Goal: Navigation & Orientation: Find specific page/section

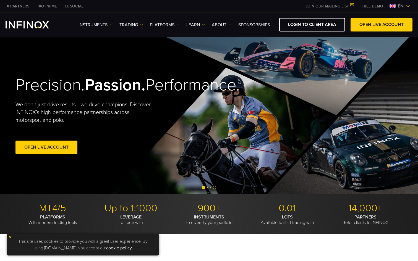
click at [19, 2] on div "IX PARTNERS IXO PRIME IX SOCIAL JOIN OUR MAILING LIST Never Miss a Trading Oppo…" at bounding box center [209, 6] width 407 height 12
click at [24, 29] on div "IX Social Instruments Instruments Product Information TRADING DEMO" at bounding box center [209, 25] width 407 height 14
click at [40, 50] on div "Precision. Passion. Performance. We don't just drive results—we drive champions…" at bounding box center [209, 115] width 398 height 157
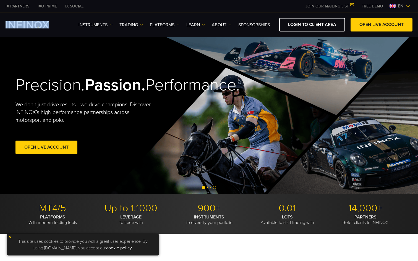
click at [208, 85] on div "Precision. Passion. Performance. We don't just drive results—we drive champions…" at bounding box center [209, 115] width 398 height 157
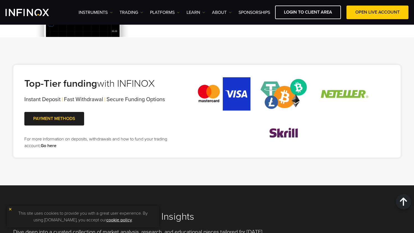
scroll to position [1007, 0]
